Goal: Information Seeking & Learning: Learn about a topic

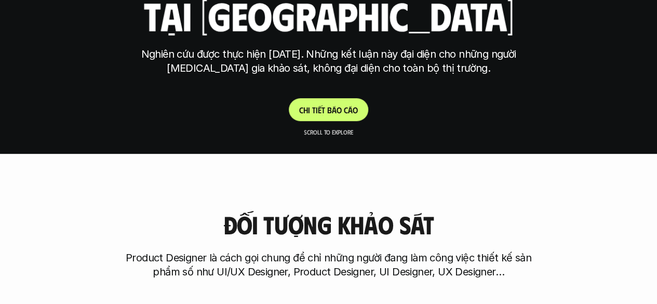
scroll to position [137, 0]
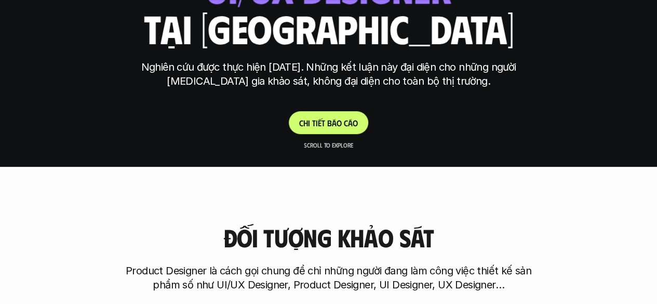
click at [343, 128] on link "C h i t i ế t b á o c á o" at bounding box center [328, 122] width 79 height 23
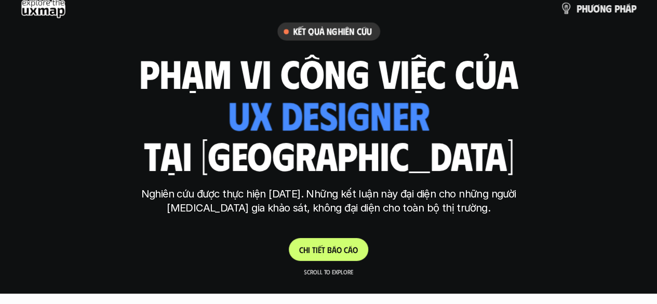
scroll to position [10, 0]
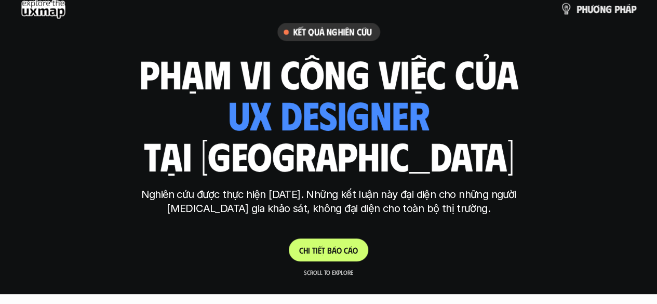
click at [331, 241] on link "C h i t i ế t b á o c á o" at bounding box center [328, 249] width 79 height 23
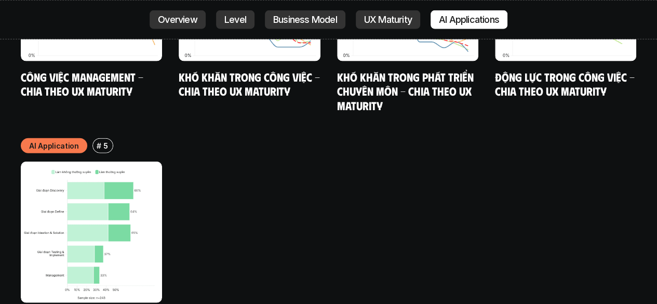
scroll to position [5210, 0]
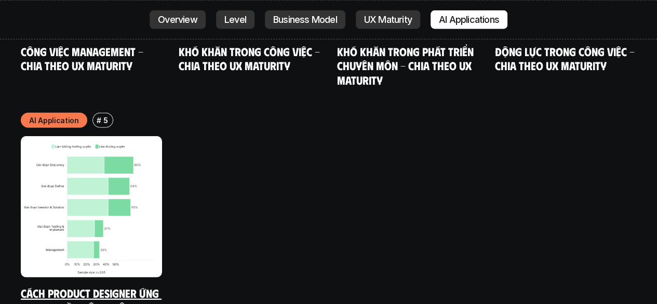
click at [85, 136] on img at bounding box center [91, 206] width 141 height 141
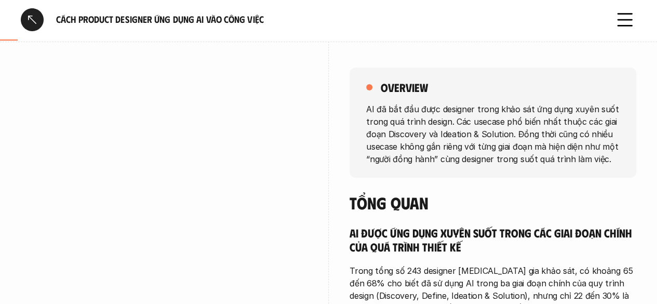
scroll to position [128, 0]
click at [387, 94] on div "overview AI đã bắt đầu được designer trong khảo sát ứng dụng xuyên suốt trong q…" at bounding box center [492, 122] width 287 height 110
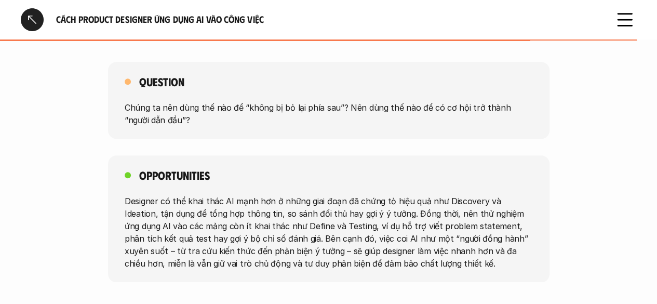
scroll to position [2438, 0]
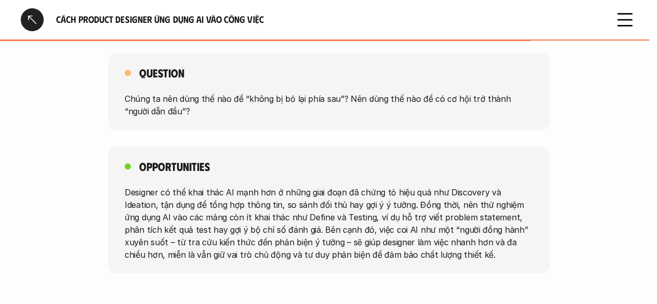
click at [623, 15] on icon at bounding box center [624, 19] width 23 height 23
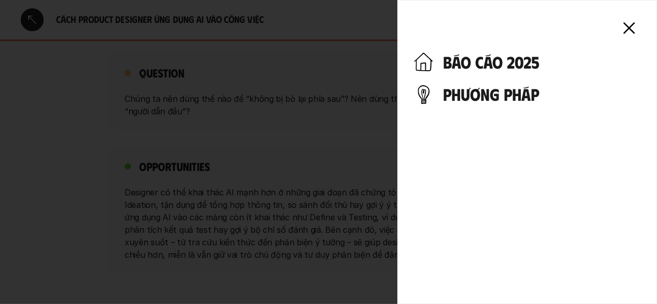
click at [623, 15] on div "báo cáo 2025 phương pháp" at bounding box center [527, 152] width 260 height 304
click at [543, 98] on h4 "phương pháp" at bounding box center [541, 94] width 197 height 20
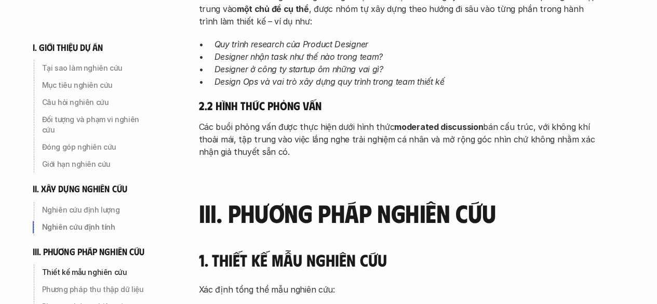
scroll to position [2114, 0]
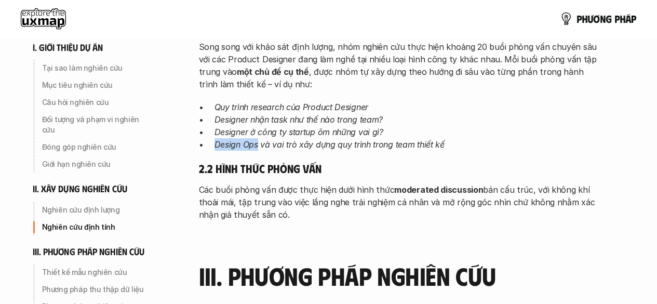
drag, startPoint x: 259, startPoint y: 96, endPoint x: 198, endPoint y: 96, distance: 60.2
click at [214, 138] on li "Design Ops và vai trò xây dựng quy trình trong team thiết kế" at bounding box center [408, 144] width 389 height 12
copy em "Design Ops"
